Goal: Information Seeking & Learning: Understand process/instructions

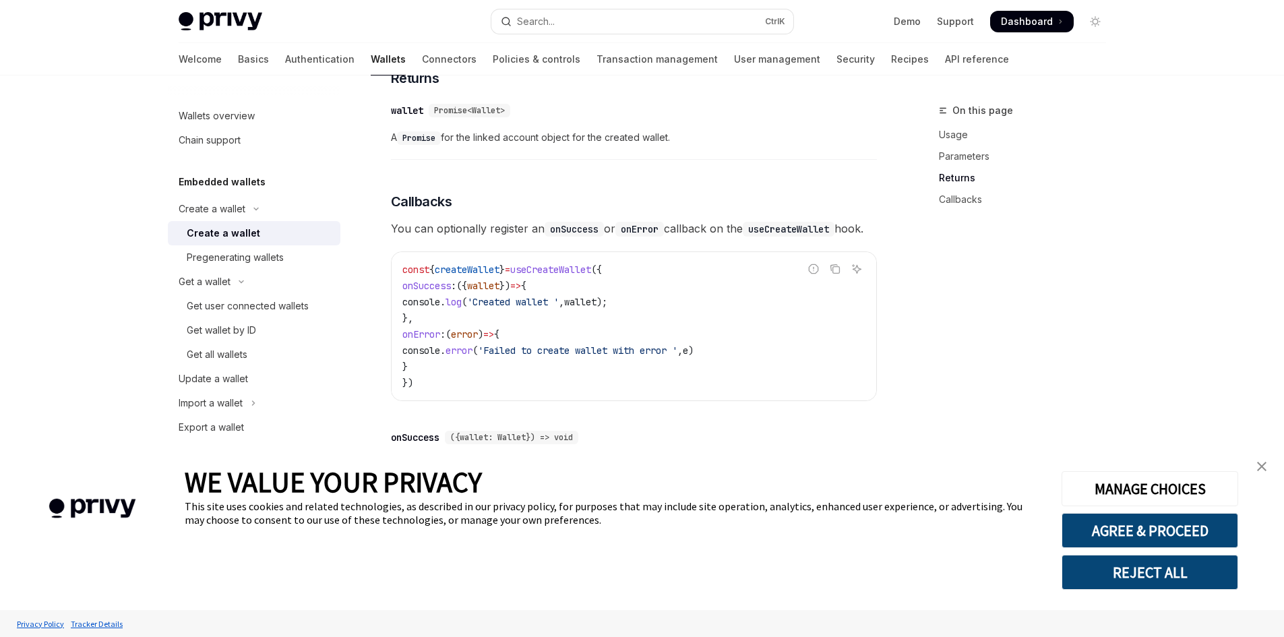
scroll to position [63, 0]
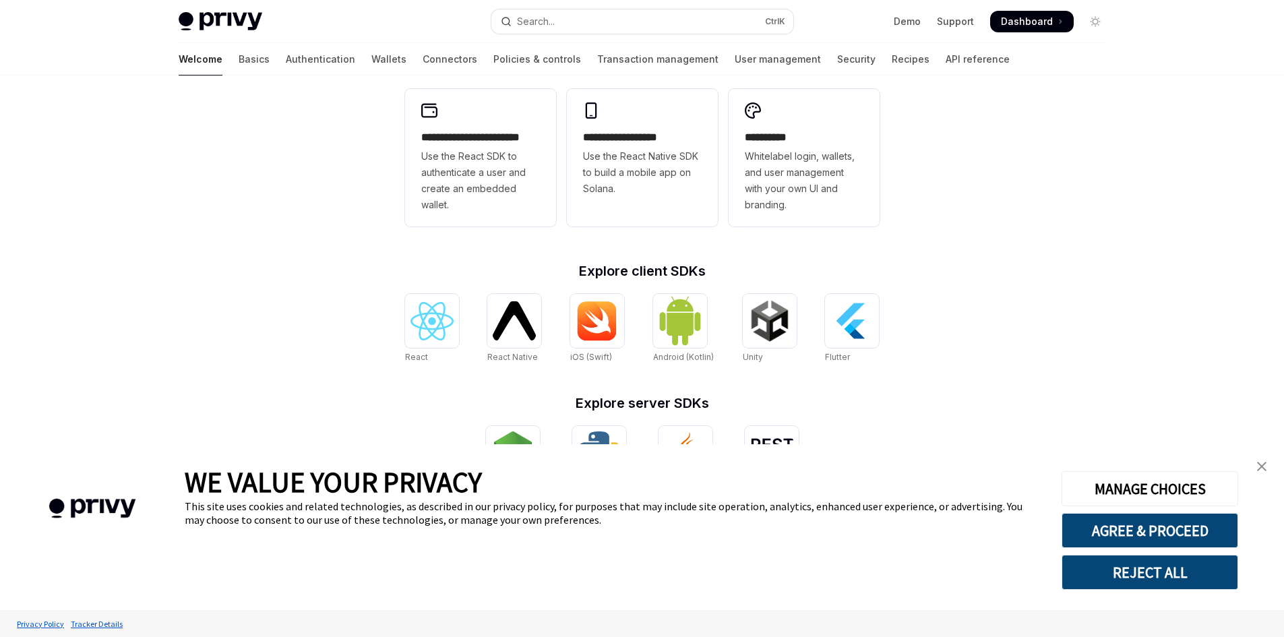
scroll to position [435, 0]
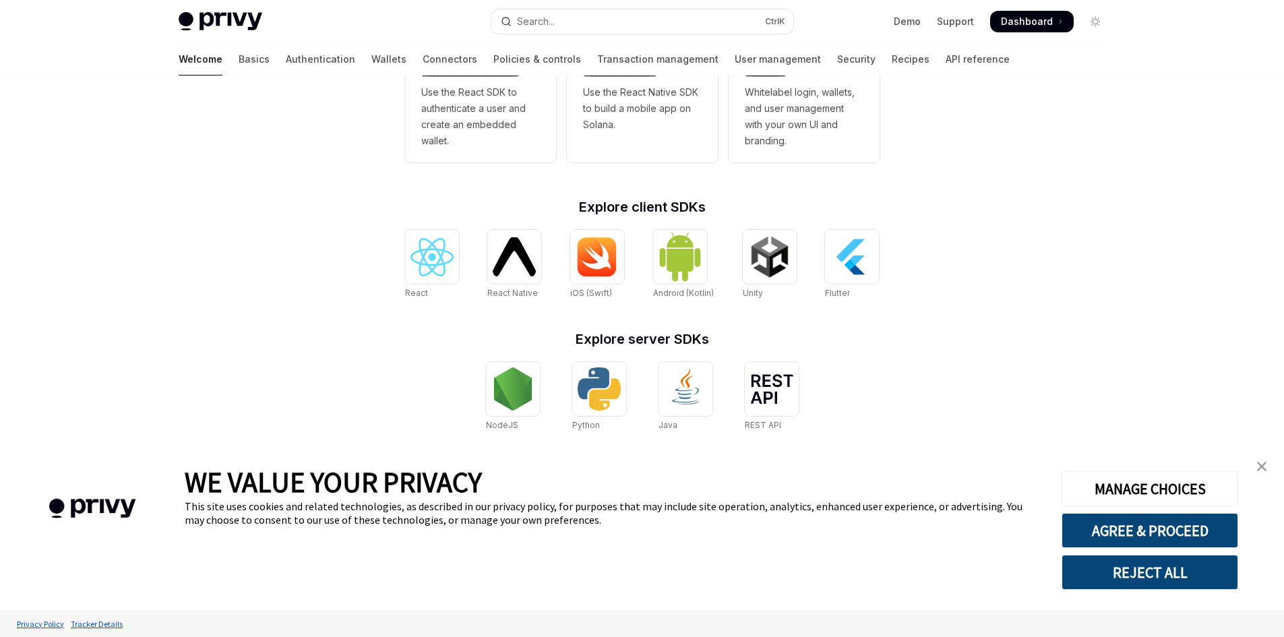
click at [1266, 462] on img "close banner" at bounding box center [1261, 466] width 9 height 9
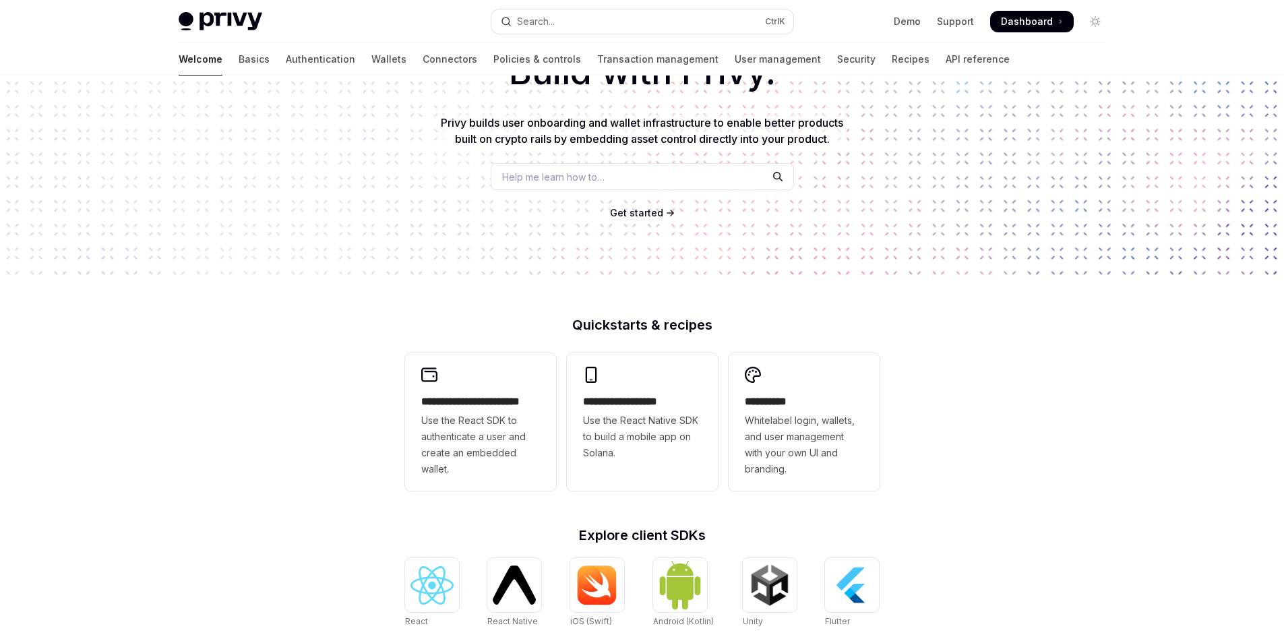
scroll to position [0, 0]
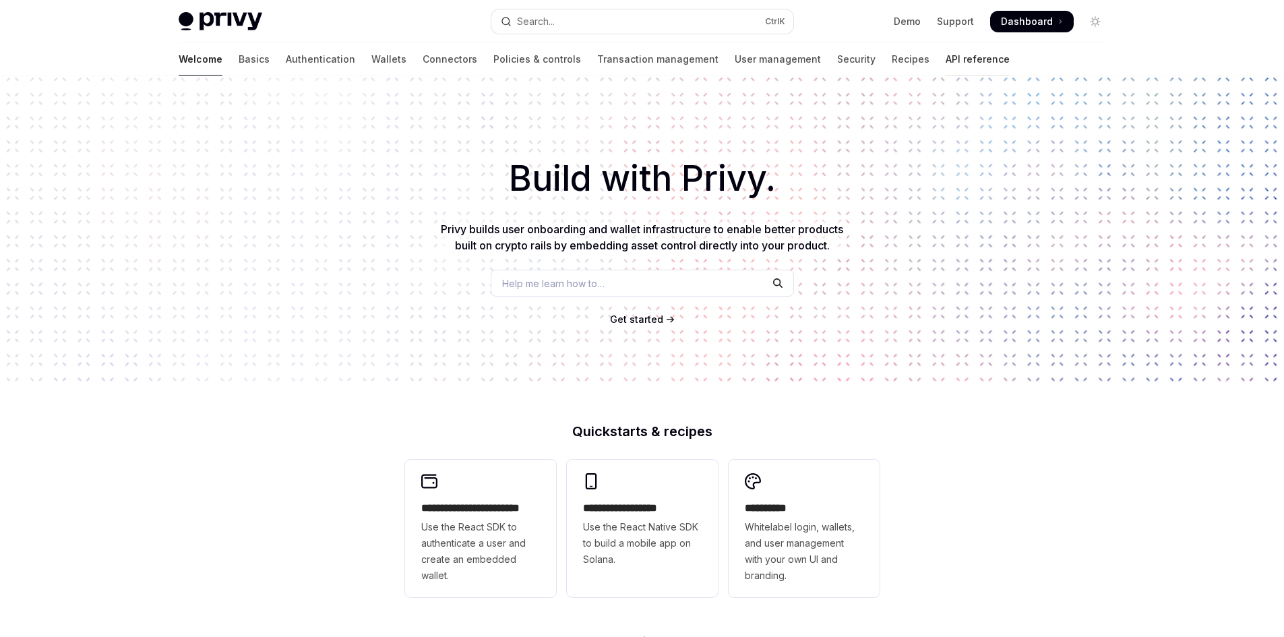
click at [946, 57] on link "API reference" at bounding box center [978, 59] width 64 height 32
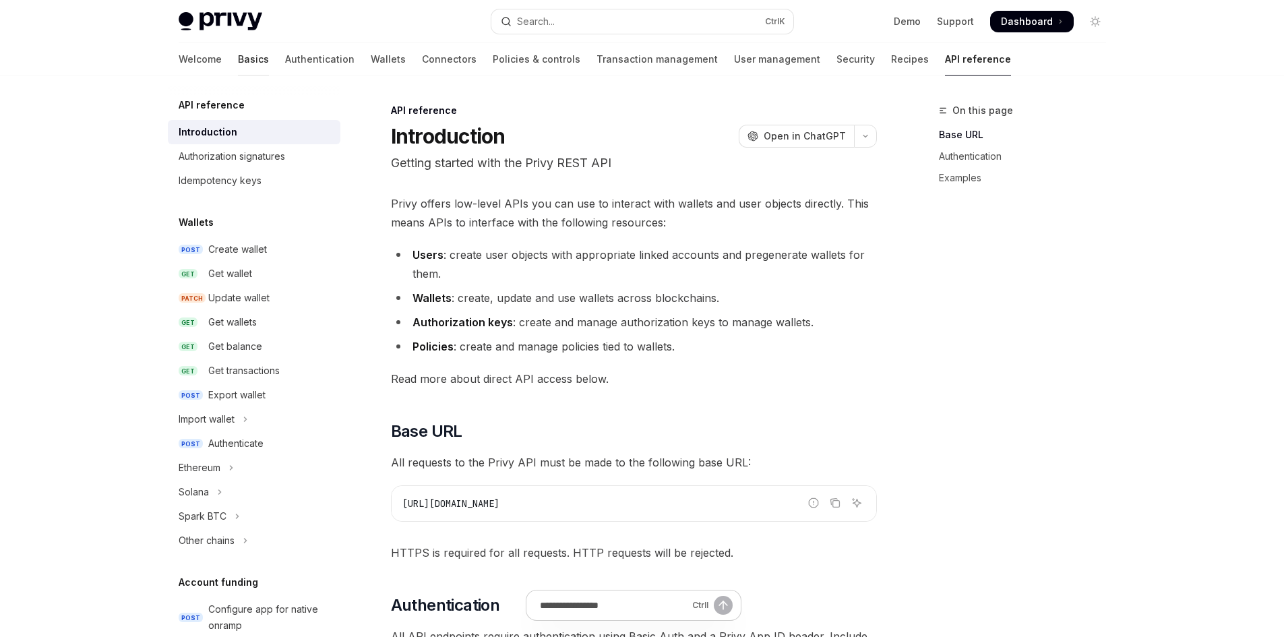
click at [238, 62] on link "Basics" at bounding box center [253, 59] width 31 height 32
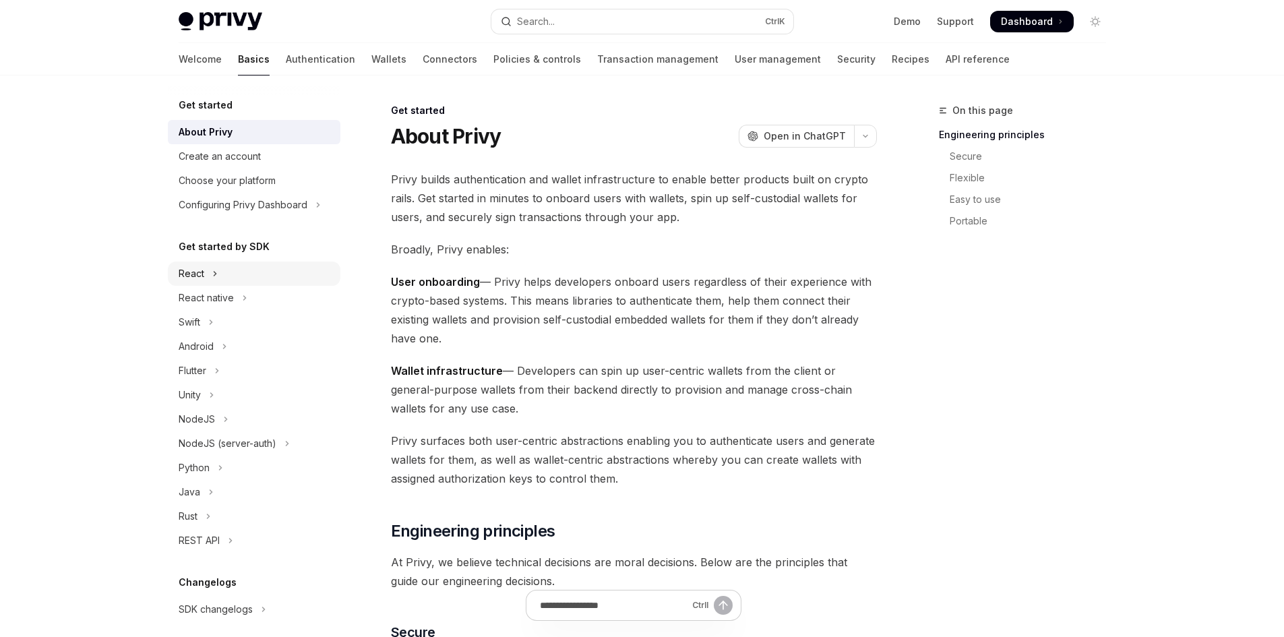
click at [216, 274] on icon "Toggle React section" at bounding box center [214, 274] width 5 height 16
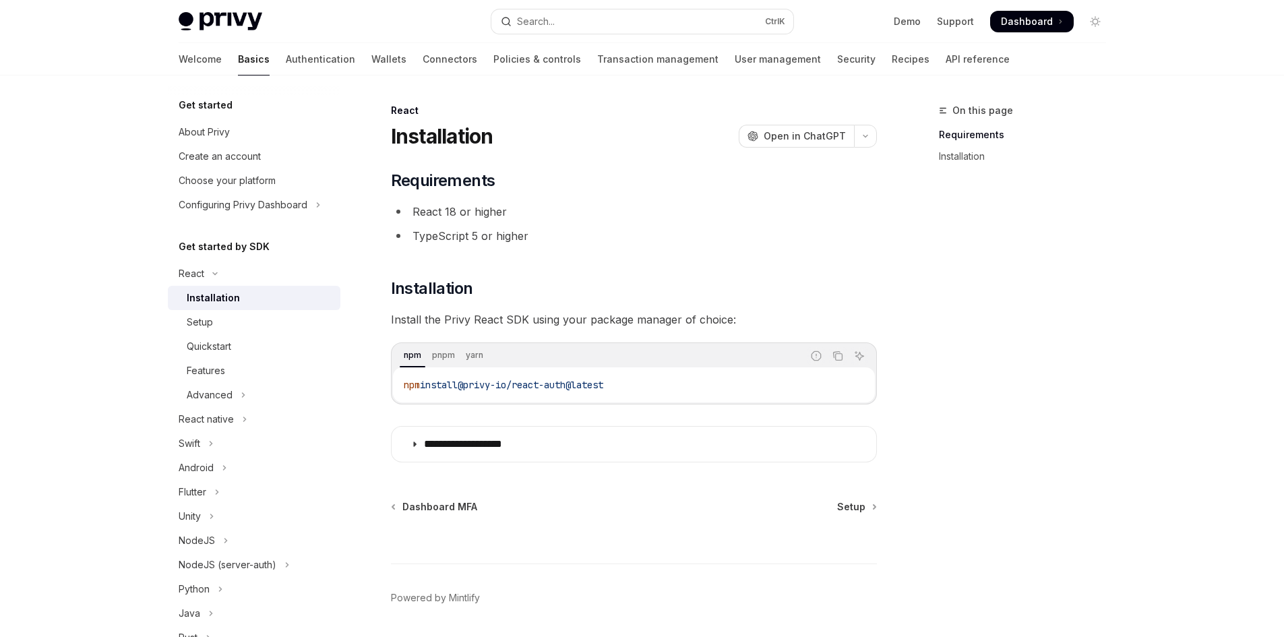
scroll to position [43, 0]
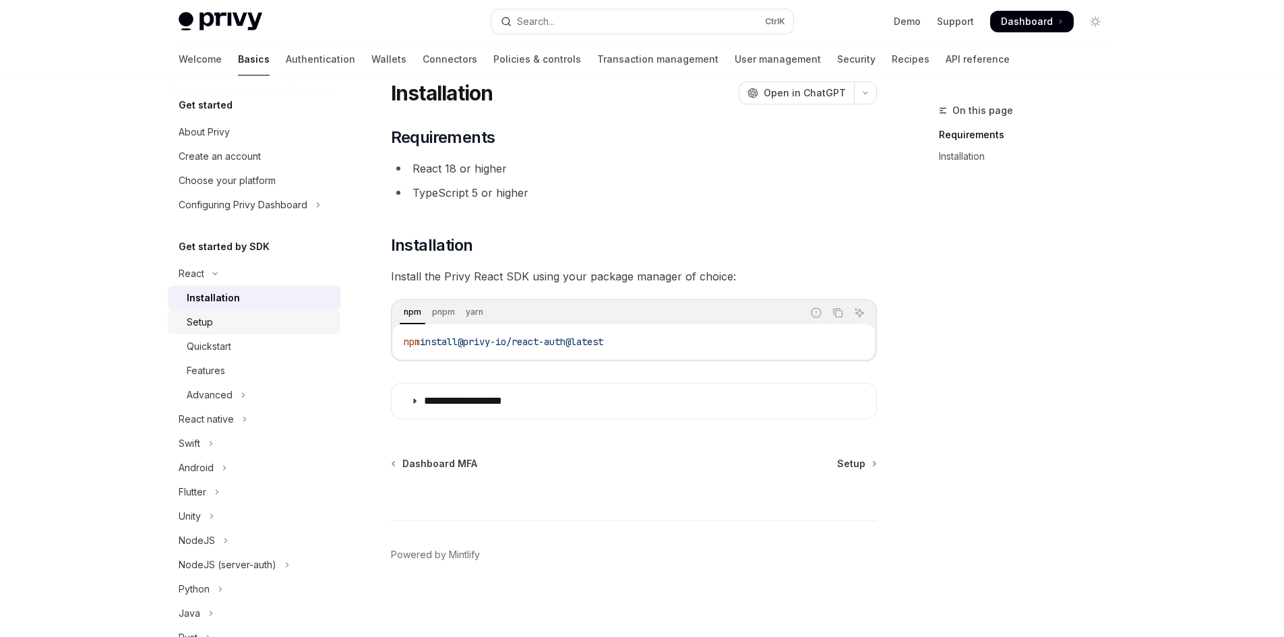
click at [248, 334] on link "Setup" at bounding box center [254, 322] width 173 height 24
type textarea "*"
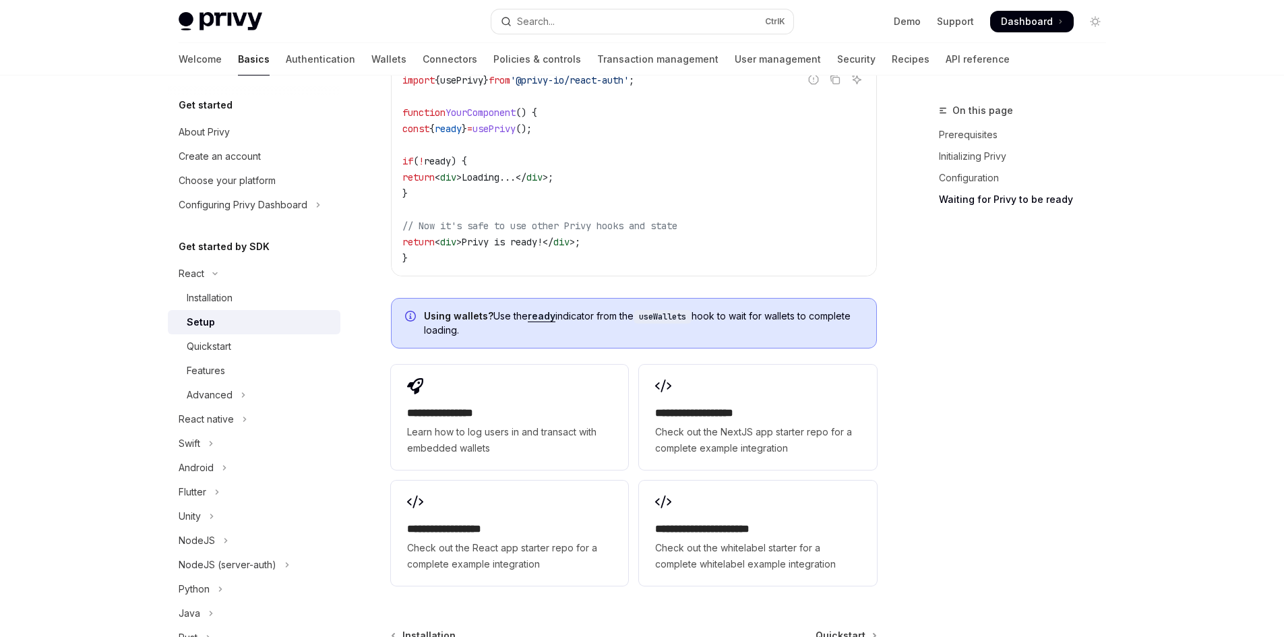
scroll to position [1701, 0]
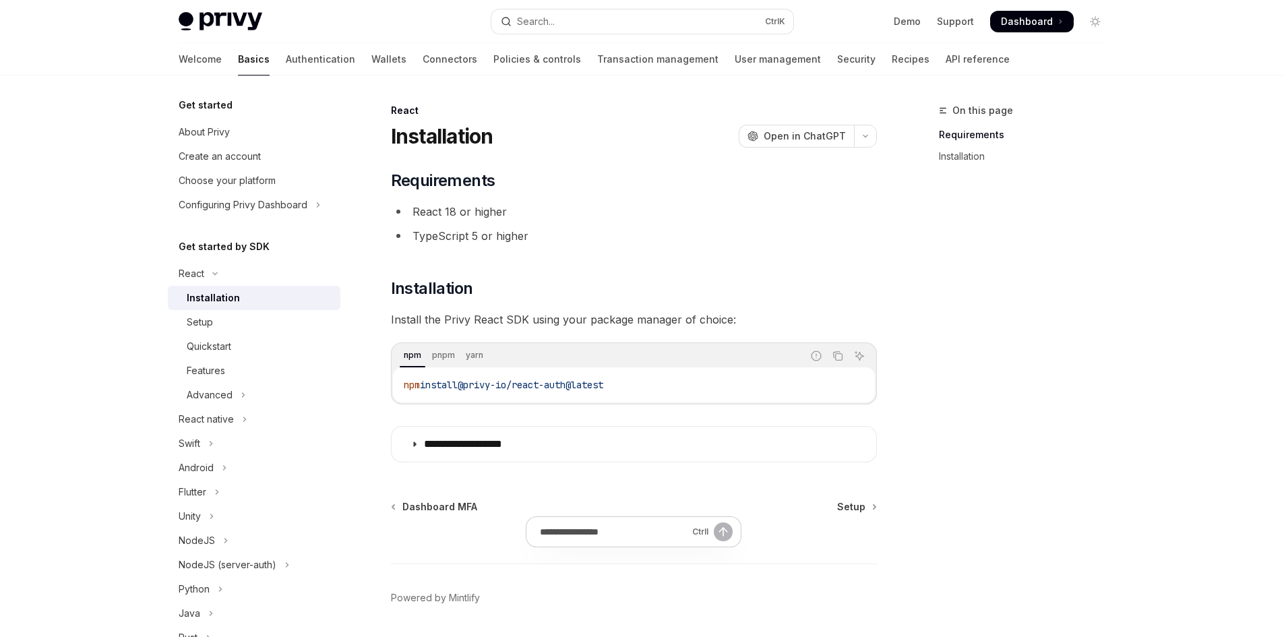
type textarea "*"
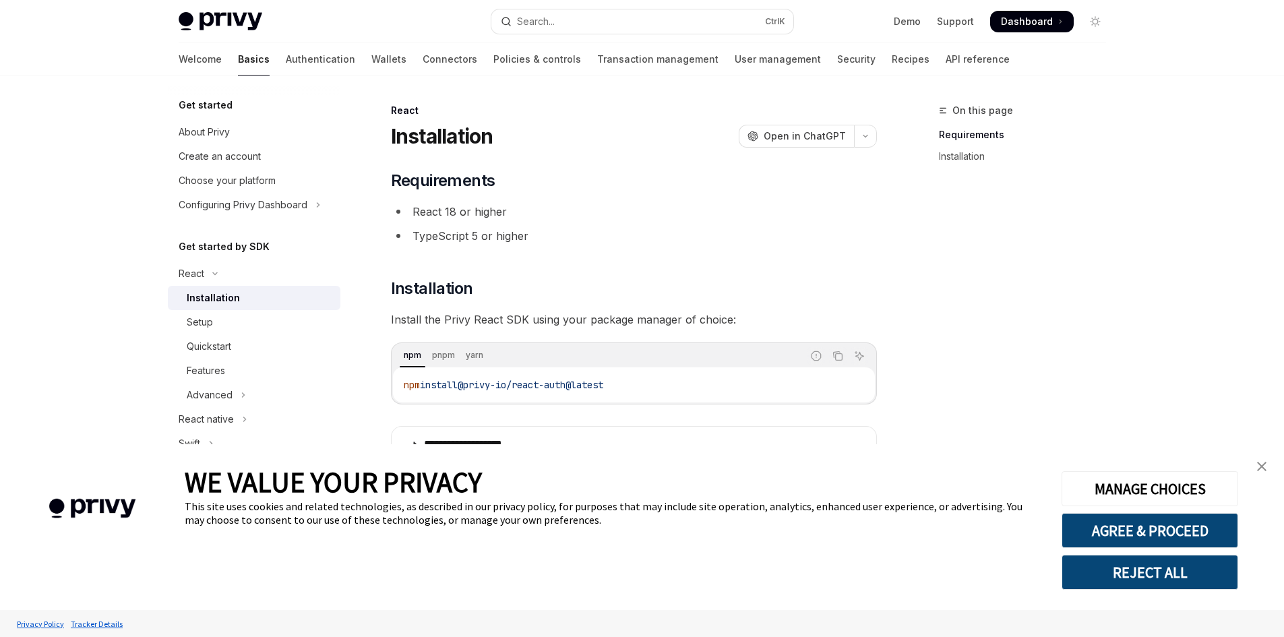
click at [1264, 461] on link "close banner" at bounding box center [1261, 466] width 27 height 27
